Goal: Information Seeking & Learning: Learn about a topic

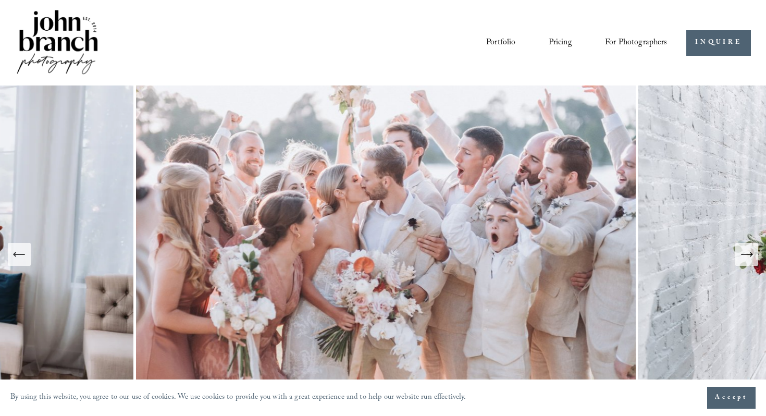
click at [560, 45] on link "Pricing" at bounding box center [560, 43] width 23 height 18
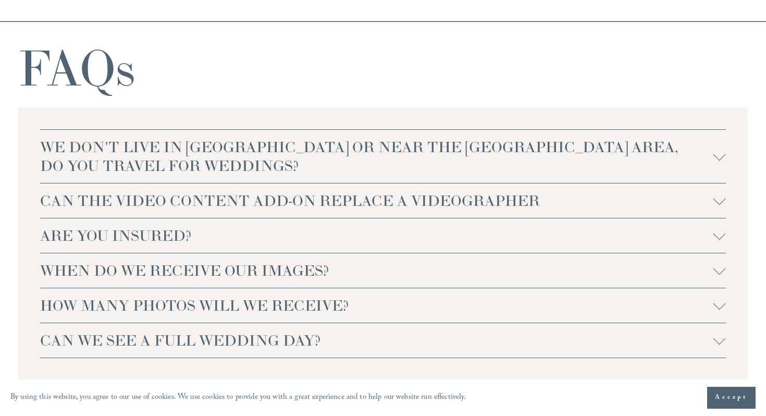
scroll to position [2154, 0]
click at [142, 156] on span "WE DON'T LIVE IN NC OR NEAR THE RALEIGH AREA, DO YOU TRAVEL FOR WEDDINGS?" at bounding box center [377, 156] width 674 height 38
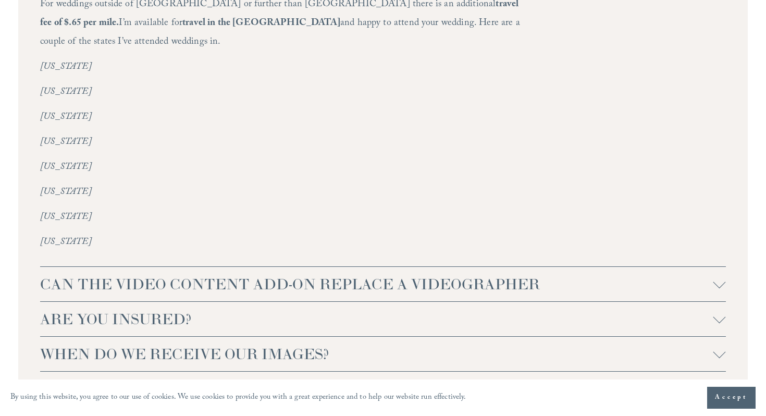
scroll to position [2347, 0]
click at [190, 274] on span "CAN THE VIDEO CONTENT ADD-ON REPLACE A VIDEOGRAPHER" at bounding box center [377, 283] width 674 height 19
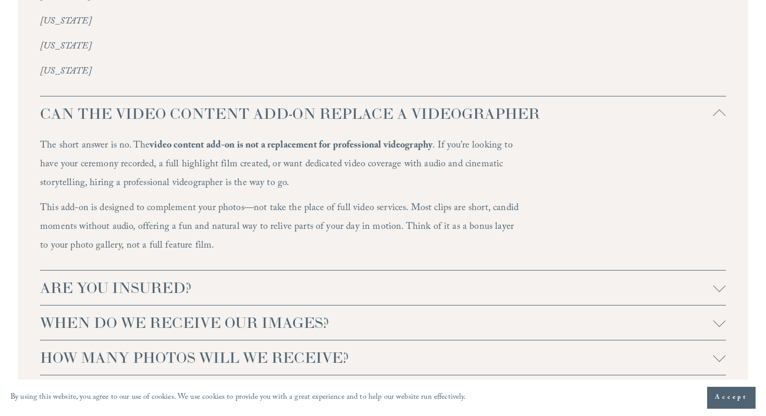
scroll to position [2603, 0]
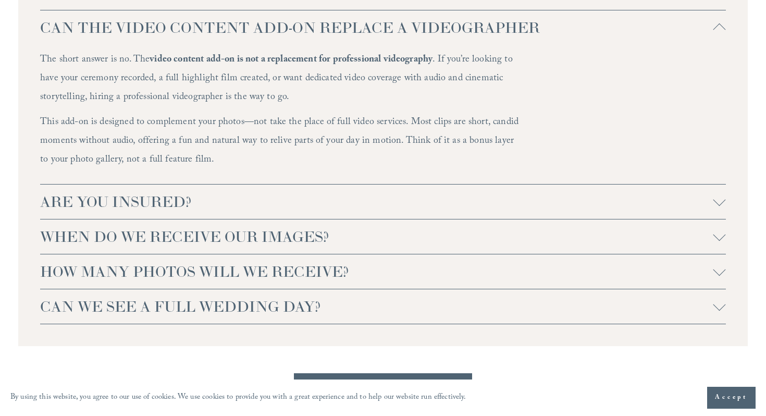
click at [323, 262] on span "HOW MANY PHOTOS WILL WE RECEIVE?" at bounding box center [377, 271] width 674 height 19
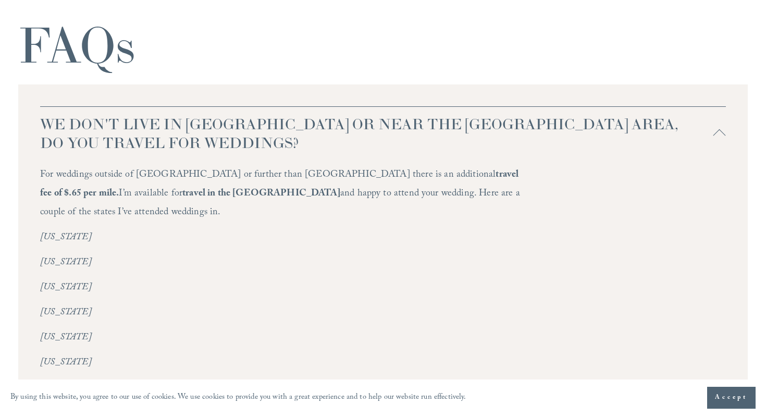
scroll to position [2230, 0]
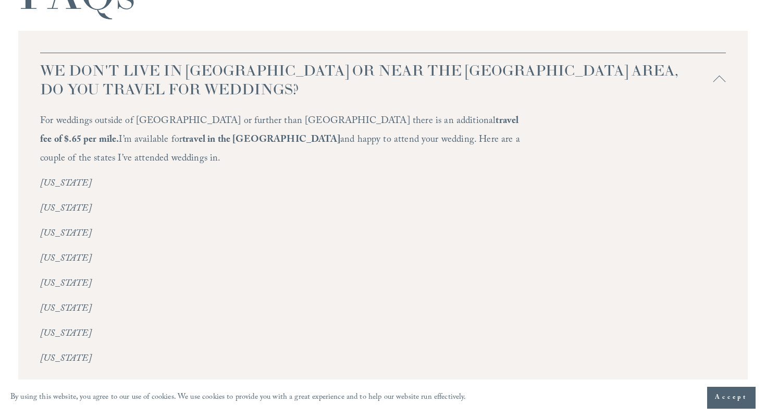
drag, startPoint x: 106, startPoint y: 128, endPoint x: 496, endPoint y: 139, distance: 390.6
click at [496, 139] on p "For weddings outside of NC or further than Greensboro there is an additional tr…" at bounding box center [280, 141] width 480 height 56
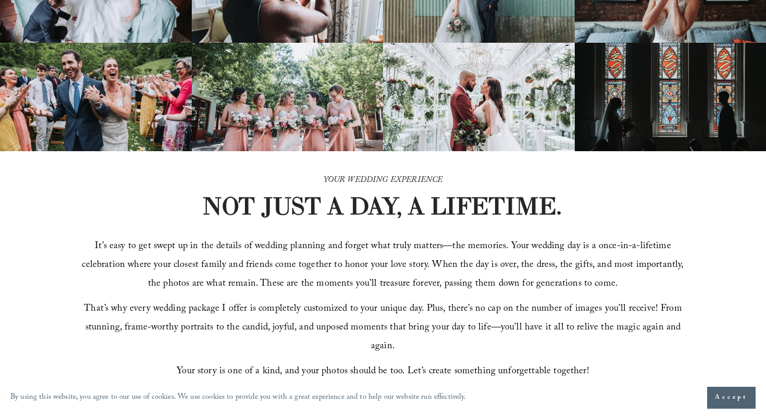
scroll to position [0, 0]
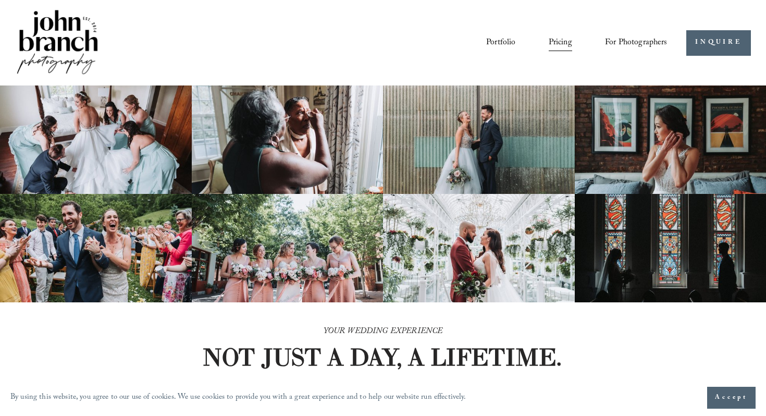
click at [492, 36] on link "Portfolio" at bounding box center [500, 43] width 29 height 18
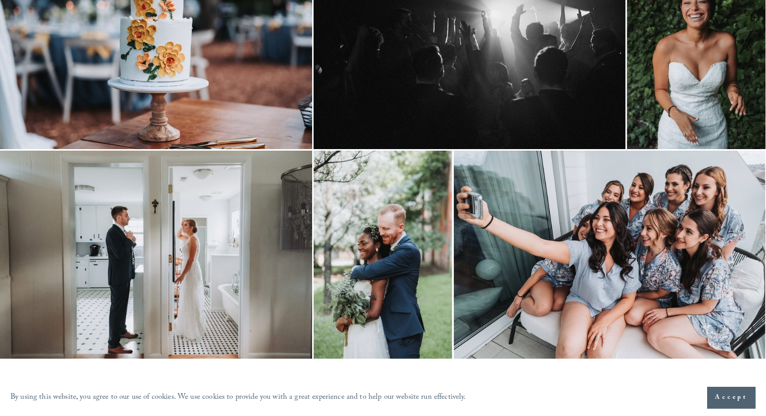
scroll to position [417, 0]
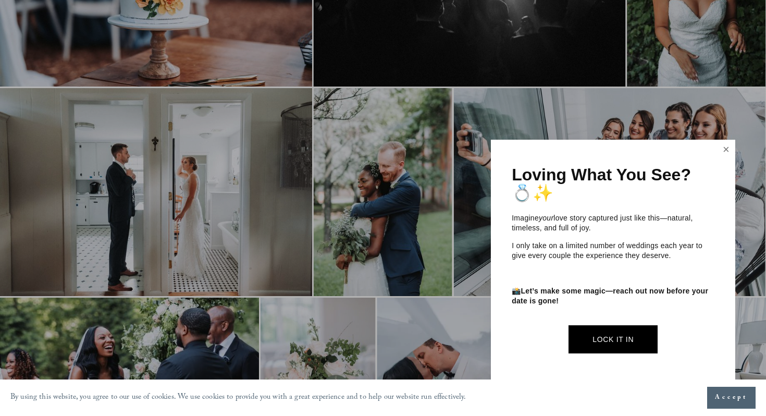
click at [727, 149] on link "Close" at bounding box center [727, 149] width 16 height 17
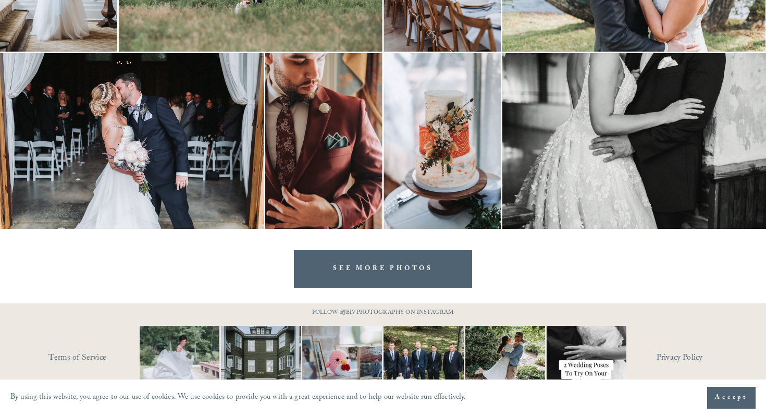
scroll to position [2995, 0]
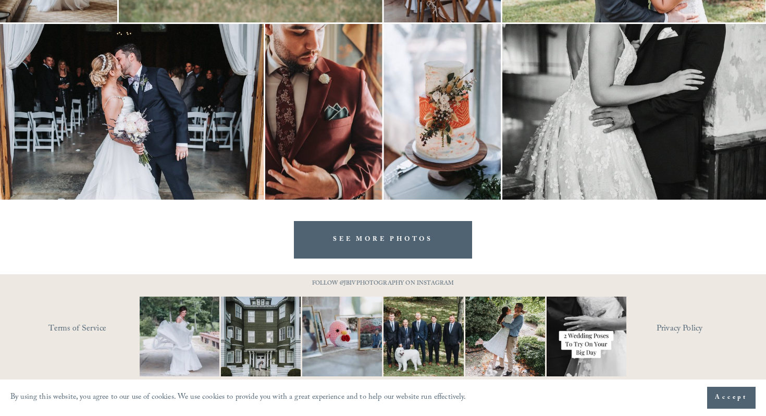
click at [386, 238] on link "SEE MORE PHOTOS" at bounding box center [383, 239] width 178 height 37
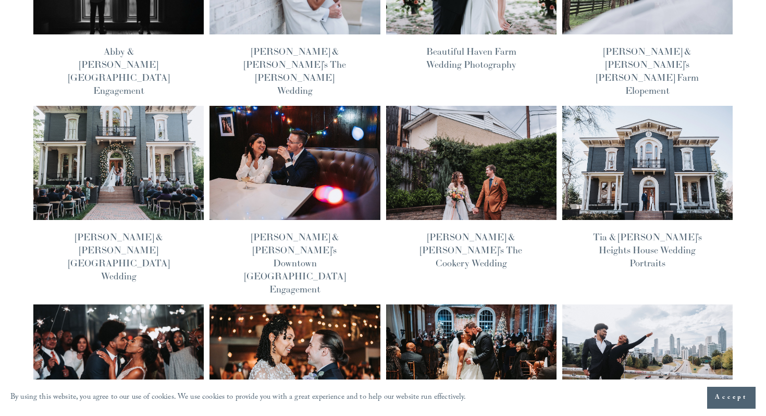
scroll to position [182, 0]
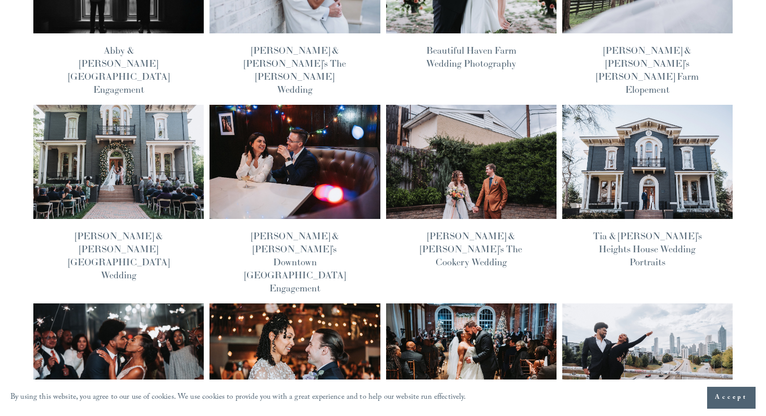
click at [648, 173] on img at bounding box center [647, 161] width 172 height 115
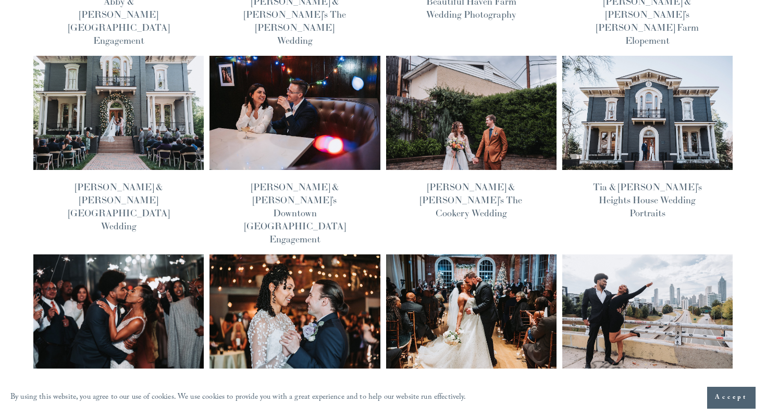
scroll to position [142, 0]
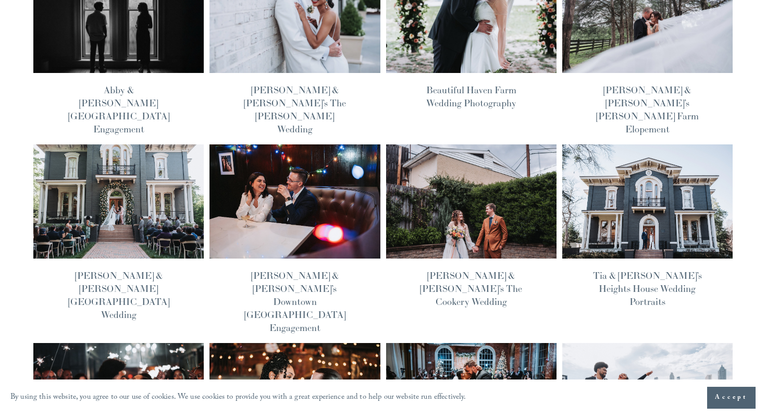
click at [526, 188] on img at bounding box center [471, 200] width 172 height 115
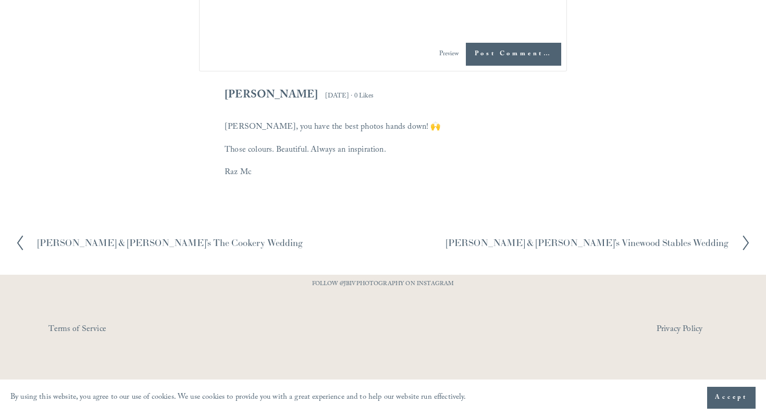
scroll to position [4293, 0]
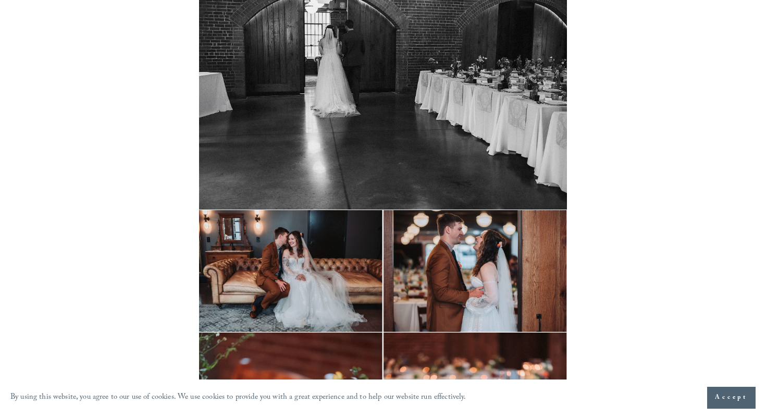
scroll to position [6073, 0]
